Goal: Obtain resource: Download file/media

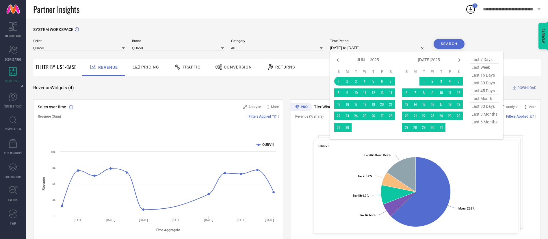
select select "5"
select select "2025"
select select "6"
select select "2025"
click at [458, 59] on icon at bounding box center [459, 60] width 7 height 7
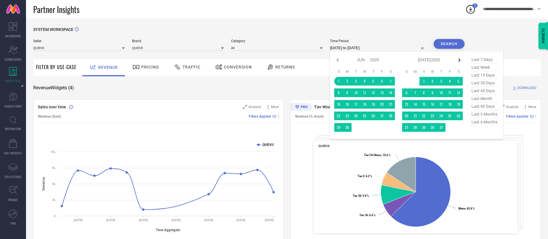
select select "6"
select select "2025"
select select "7"
select select "2025"
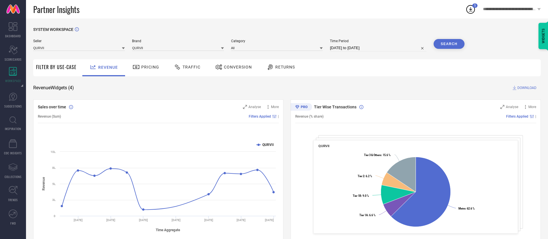
click at [409, 20] on div "SYSTEM WORKSPACE Seller QURVII Brand QURVII Category All Time Period [DATE] to …" at bounding box center [287, 212] width 522 height 386
select select "8"
select select "2025"
select select "9"
select select "2025"
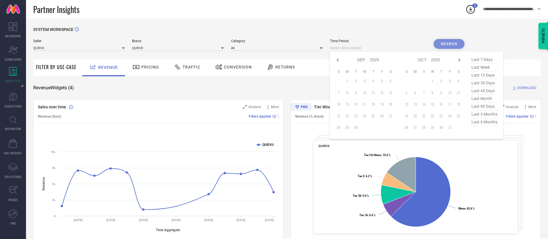
click at [413, 48] on input at bounding box center [378, 48] width 96 height 7
click at [481, 116] on span "last 3 months" at bounding box center [484, 114] width 29 height 8
type input "[DATE] to [DATE]"
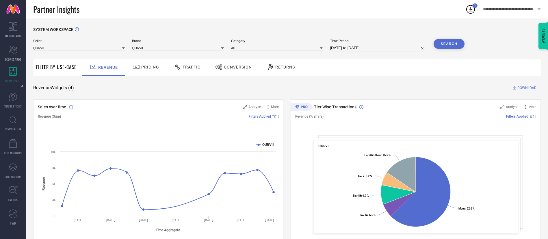
click at [443, 43] on button "Search" at bounding box center [449, 44] width 31 height 10
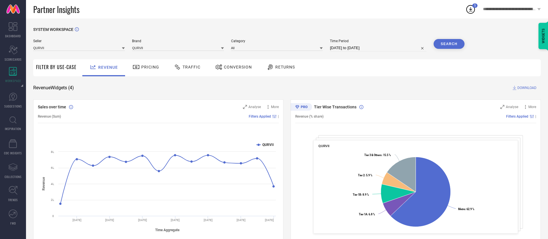
click at [178, 68] on icon at bounding box center [177, 66] width 5 height 5
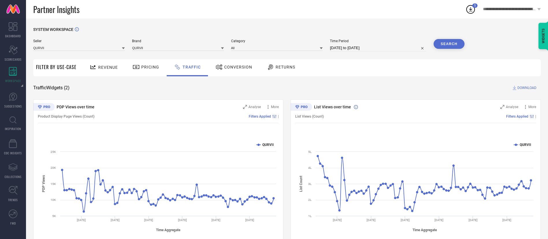
click at [527, 86] on span "DOWNLOAD" at bounding box center [527, 88] width 19 height 6
